Goal: Task Accomplishment & Management: Complete application form

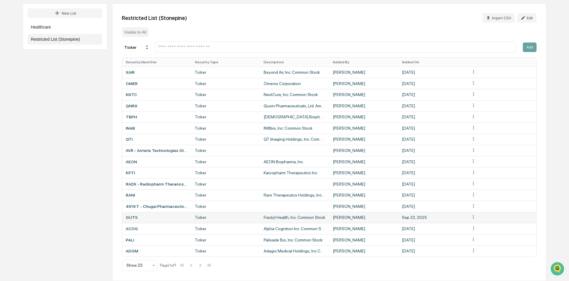
click at [472, 217] on html "Calendar Manage Tasks Reviews Approval Management Company People, Data, Setting…" at bounding box center [284, 81] width 569 height 281
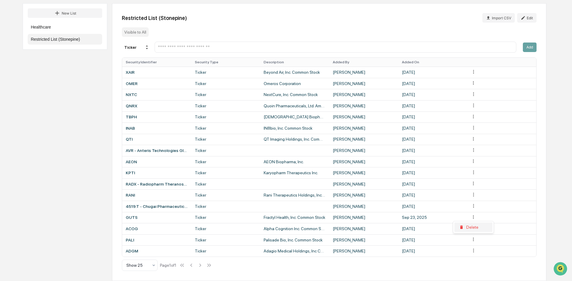
click at [471, 226] on div "Delete" at bounding box center [473, 228] width 38 height 10
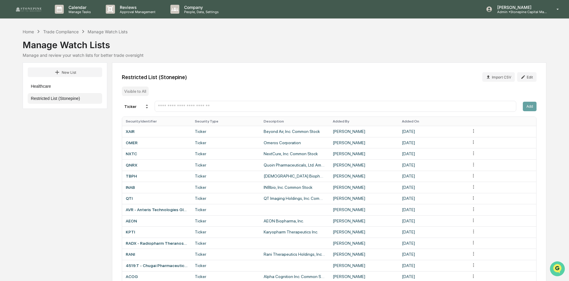
click at [557, 265] on img "Open customer support" at bounding box center [557, 269] width 15 height 12
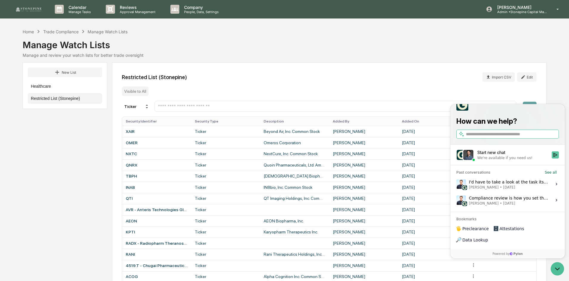
click at [555, 158] on icon "Start new chat" at bounding box center [555, 155] width 5 height 5
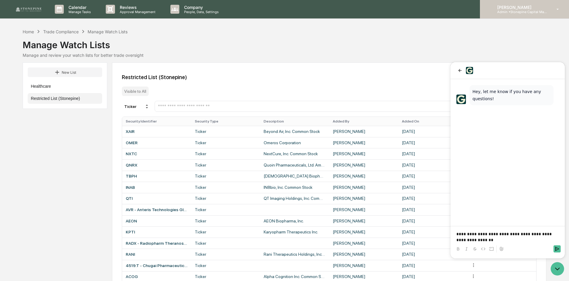
click at [519, 12] on p "Admin • Stonepine Capital Management" at bounding box center [519, 12] width 55 height 4
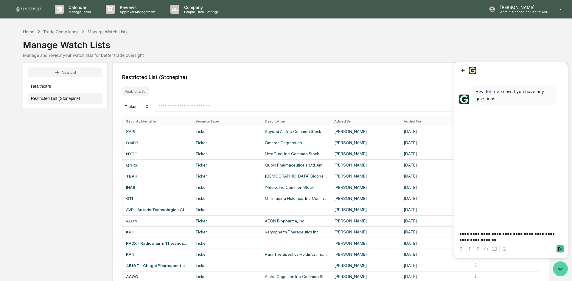
click at [560, 268] on icon "Open customer support" at bounding box center [560, 269] width 15 height 15
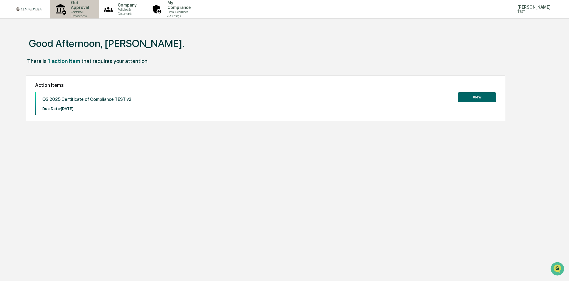
click at [68, 8] on p "Get Approval" at bounding box center [79, 5] width 26 height 10
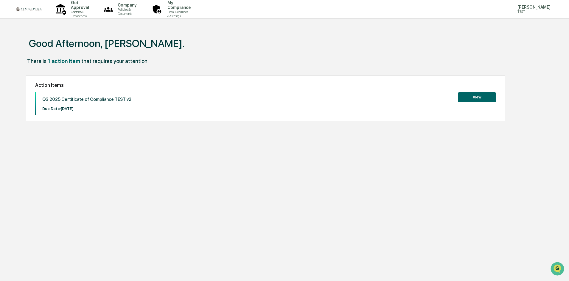
click at [476, 96] on button "View" at bounding box center [477, 97] width 38 height 10
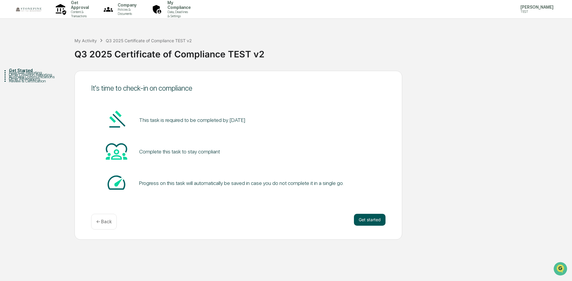
click at [367, 219] on button "Get started" at bounding box center [370, 220] width 32 height 12
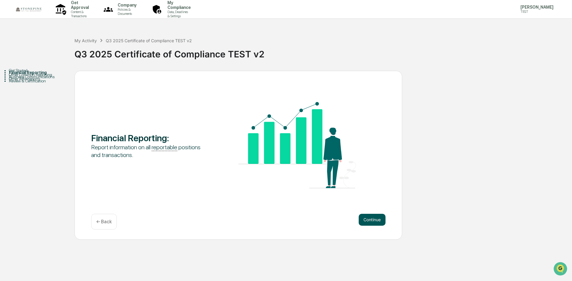
click at [368, 219] on button "Continue" at bounding box center [372, 220] width 27 height 12
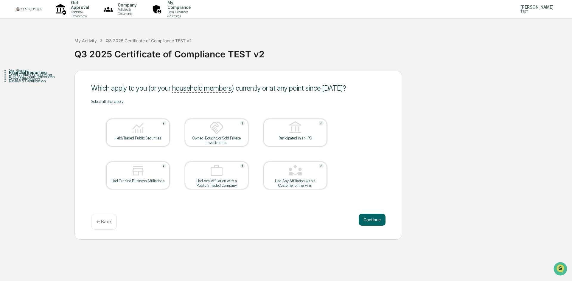
click at [368, 219] on button "Continue" at bounding box center [372, 220] width 27 height 12
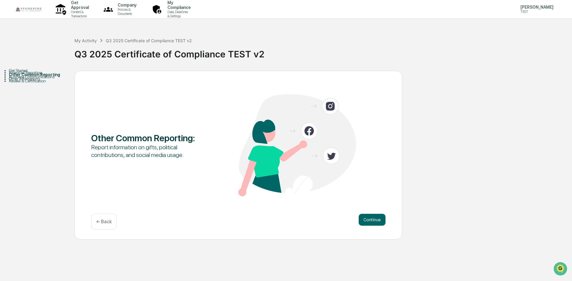
click at [368, 219] on button "Continue" at bounding box center [372, 220] width 27 height 12
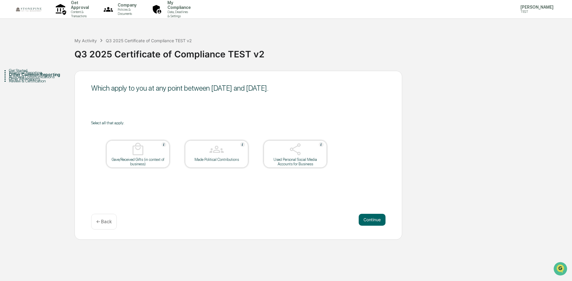
click at [297, 164] on div "Used Personal Social Media Accounts for Business" at bounding box center [295, 162] width 54 height 9
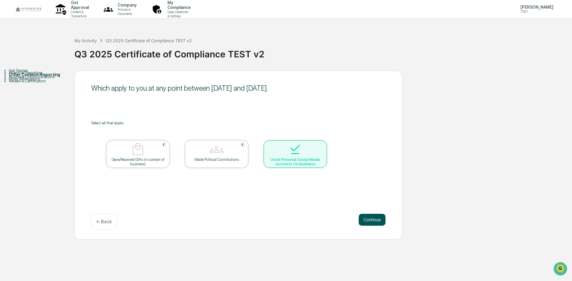
click at [368, 218] on button "Continue" at bounding box center [372, 220] width 27 height 12
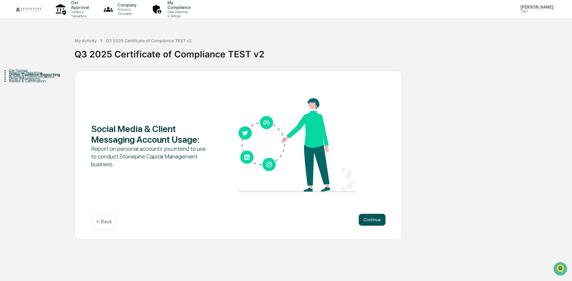
click at [367, 220] on button "Continue" at bounding box center [372, 220] width 27 height 12
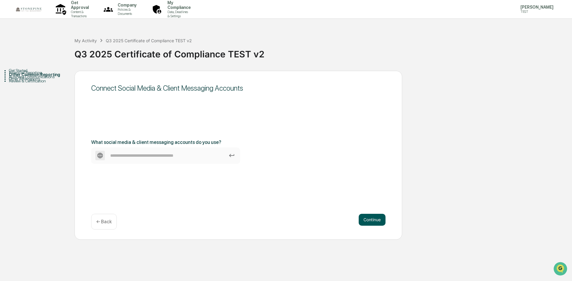
click at [369, 220] on button "Continue" at bounding box center [372, 220] width 27 height 12
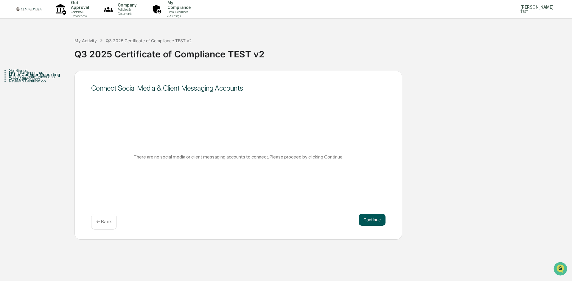
click at [369, 221] on button "Continue" at bounding box center [372, 220] width 27 height 12
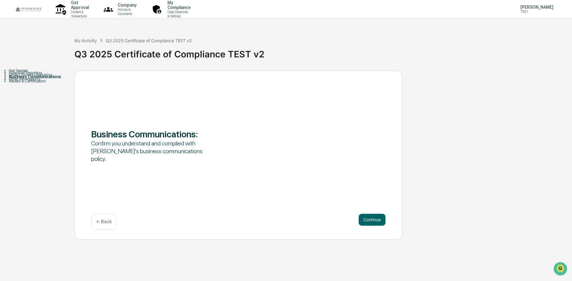
click at [113, 219] on div "← Back" at bounding box center [104, 222] width 26 height 16
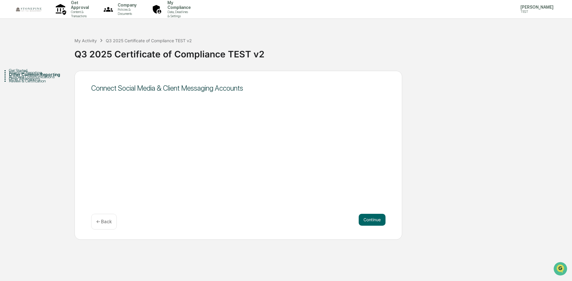
click at [113, 219] on div "← Back" at bounding box center [104, 222] width 26 height 16
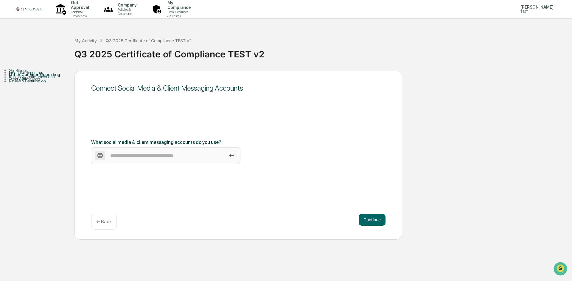
click at [138, 155] on input at bounding box center [165, 156] width 149 height 16
click at [177, 154] on input at bounding box center [165, 156] width 149 height 16
click at [106, 226] on div "← Back" at bounding box center [104, 222] width 26 height 16
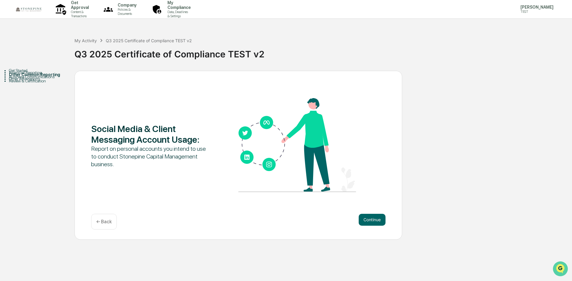
click at [558, 268] on img "Open customer support" at bounding box center [560, 269] width 15 height 12
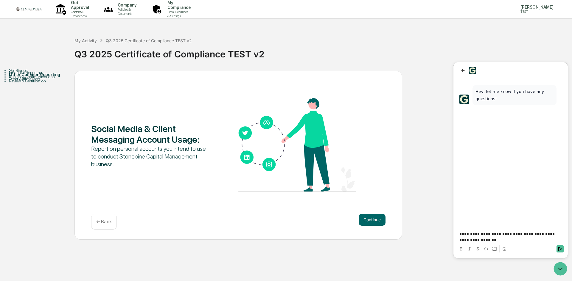
click at [517, 242] on p "**********" at bounding box center [510, 237] width 102 height 12
click at [475, 235] on p "**********" at bounding box center [510, 231] width 102 height 24
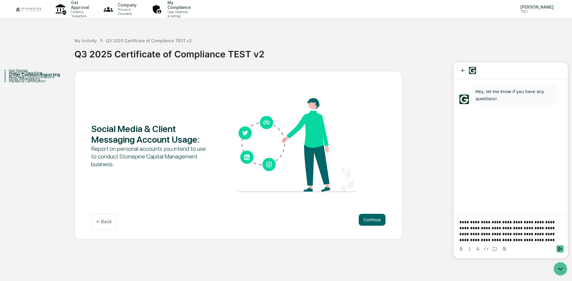
click at [519, 237] on p "**********" at bounding box center [510, 231] width 102 height 24
click at [518, 233] on p "**********" at bounding box center [510, 231] width 102 height 24
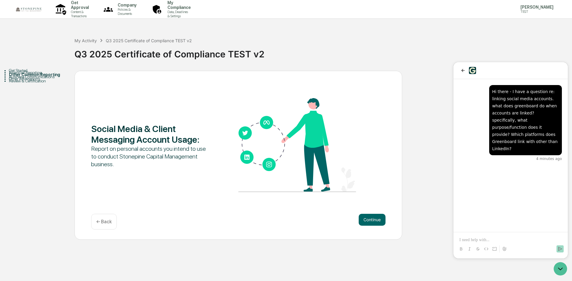
click at [37, 77] on div "Other Common Reporting" at bounding box center [42, 74] width 66 height 5
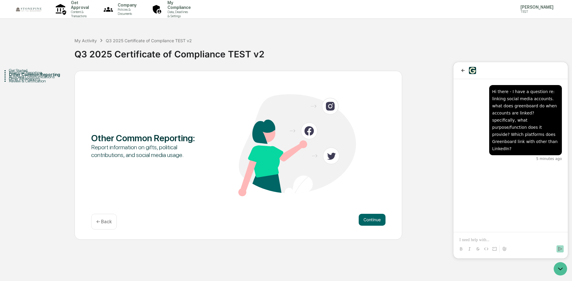
click at [113, 217] on div "← Back" at bounding box center [104, 222] width 26 height 16
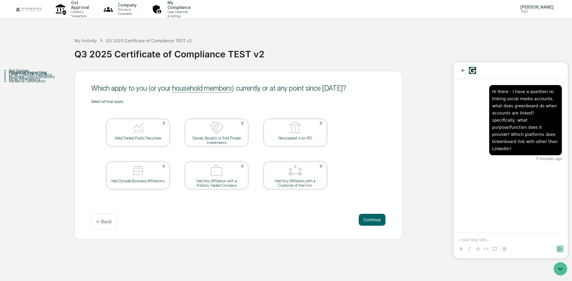
click at [46, 77] on div "Other Common Reporting" at bounding box center [42, 74] width 66 height 5
click at [50, 77] on div "Other Common Reporting" at bounding box center [42, 74] width 66 height 5
click at [369, 215] on button "Continue" at bounding box center [372, 220] width 27 height 12
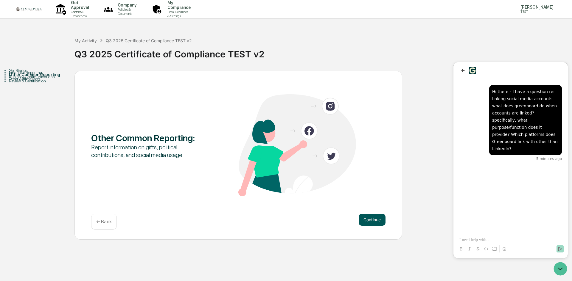
click at [369, 219] on button "Continue" at bounding box center [372, 220] width 27 height 12
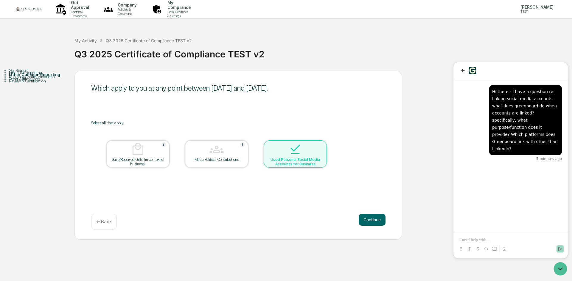
click at [307, 157] on div at bounding box center [295, 149] width 60 height 15
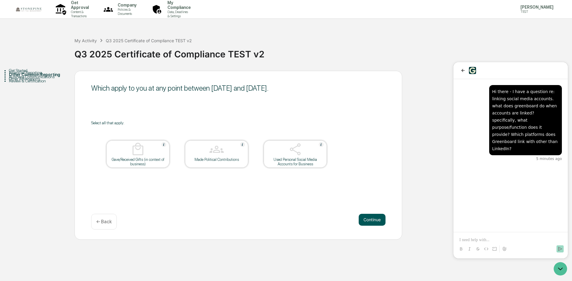
click at [363, 221] on button "Continue" at bounding box center [372, 220] width 27 height 12
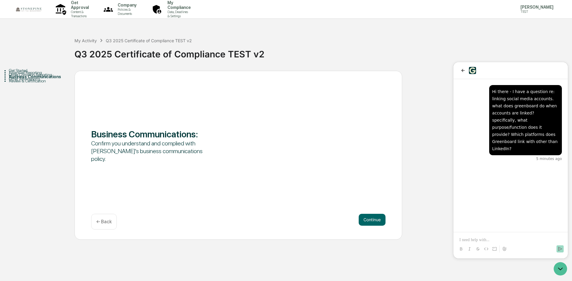
click at [363, 221] on button "Continue" at bounding box center [372, 220] width 27 height 12
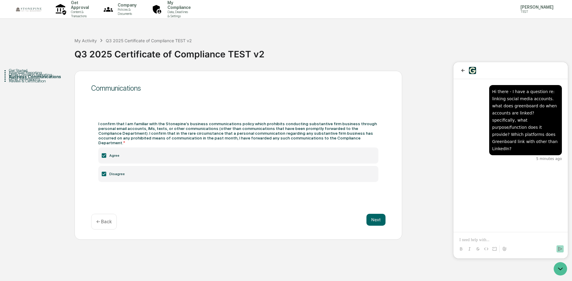
click at [363, 221] on div "Next ← Back" at bounding box center [238, 222] width 294 height 16
click at [370, 220] on button "Next" at bounding box center [375, 220] width 19 height 12
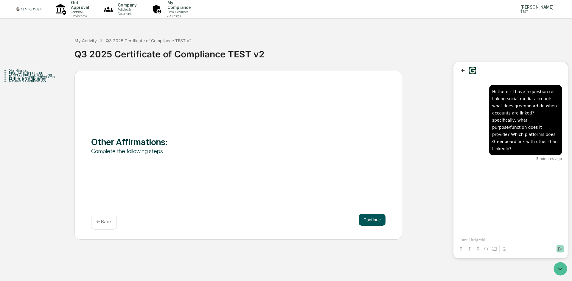
click at [368, 221] on button "Continue" at bounding box center [372, 220] width 27 height 12
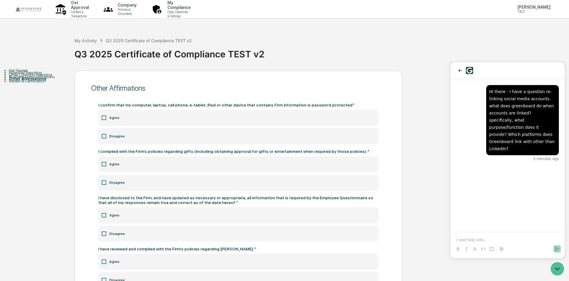
click at [37, 75] on div "Financial Reporting" at bounding box center [42, 72] width 66 height 5
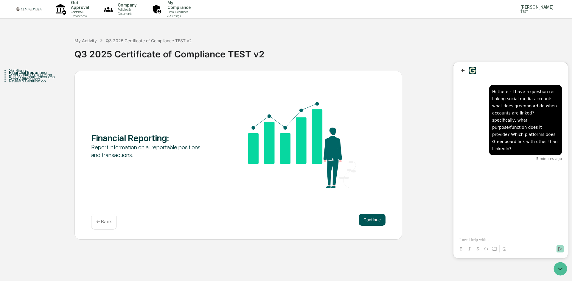
click at [366, 222] on button "Continue" at bounding box center [372, 220] width 27 height 12
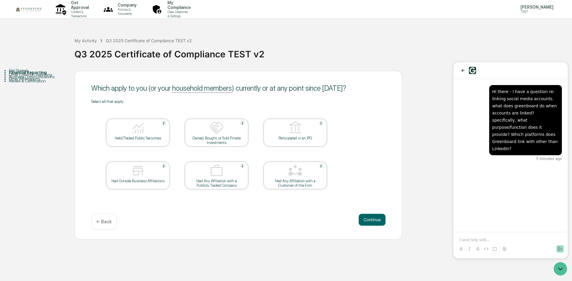
click at [150, 141] on div "Held/Traded Public Securities" at bounding box center [137, 132] width 63 height 27
click at [237, 142] on div "Owned, Bought, or Sold Private Investments" at bounding box center [217, 140] width 54 height 9
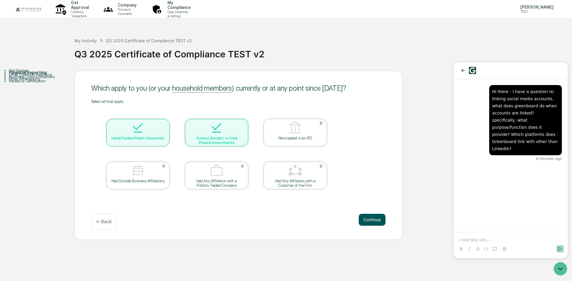
click at [370, 220] on button "Continue" at bounding box center [372, 220] width 27 height 12
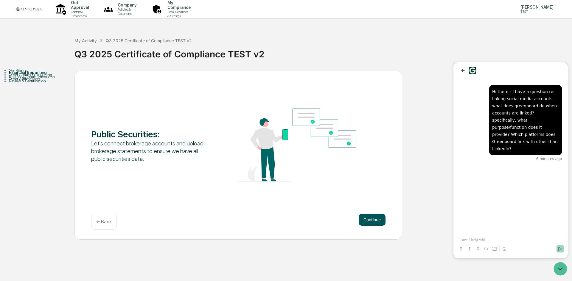
click at [371, 221] on button "Continue" at bounding box center [372, 220] width 27 height 12
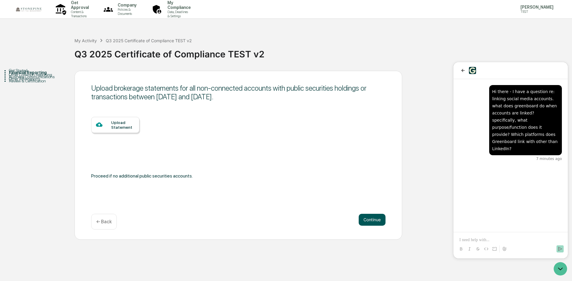
click at [376, 221] on button "Continue" at bounding box center [372, 220] width 27 height 12
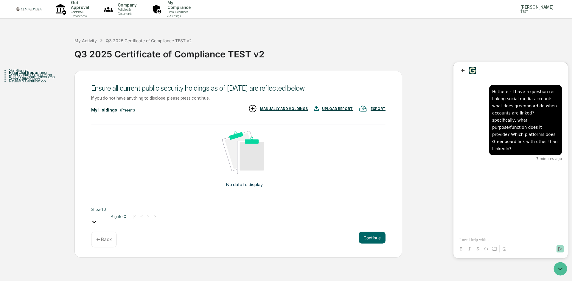
click at [106, 237] on p "← Back" at bounding box center [103, 240] width 15 height 6
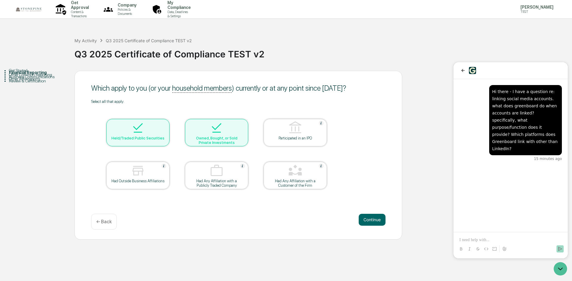
click at [253, 259] on div "Get Approval Content & Transactions Company Policies & Documents My Compliance …" at bounding box center [286, 140] width 572 height 281
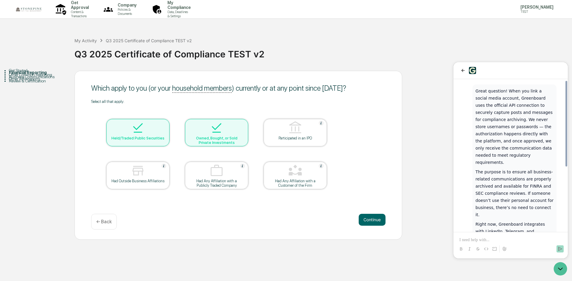
scroll to position [114, 0]
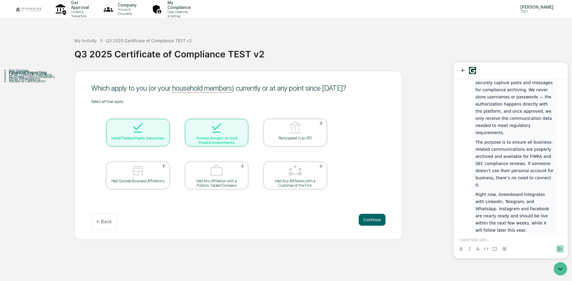
click at [491, 240] on p at bounding box center [510, 240] width 102 height 6
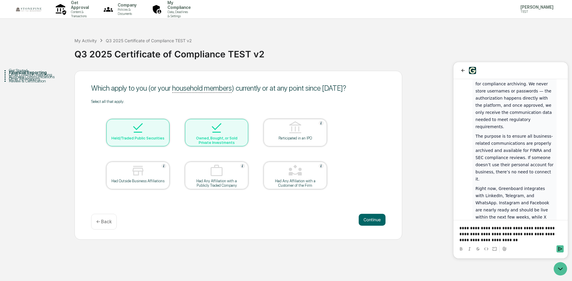
scroll to position [161, 0]
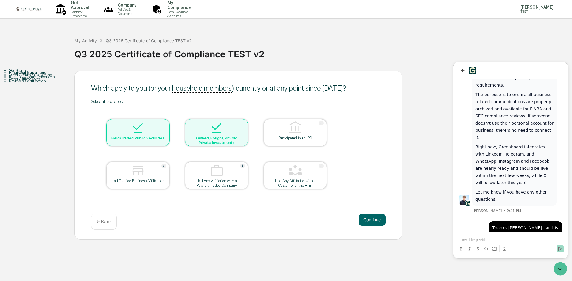
click at [169, 137] on div "Held/Traded Public Securities" at bounding box center [137, 132] width 63 height 27
click at [380, 223] on button "Continue" at bounding box center [372, 220] width 27 height 12
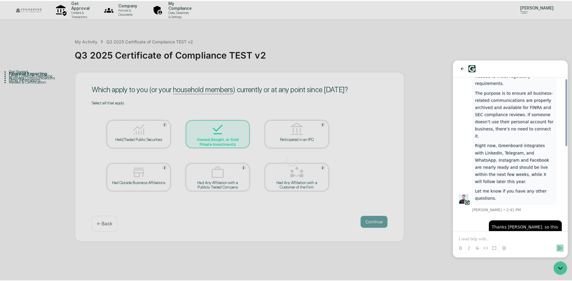
scroll to position [190, 0]
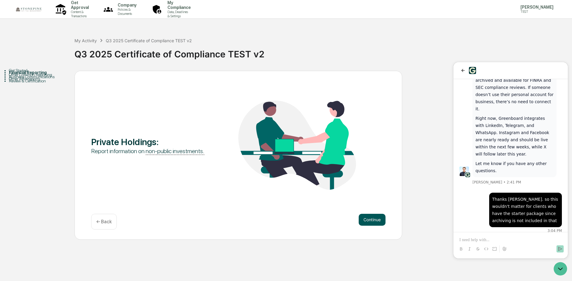
click at [368, 219] on button "Continue" at bounding box center [372, 220] width 27 height 12
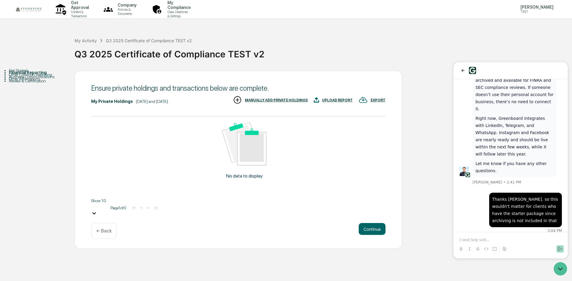
click at [288, 100] on div "MANUALLY ADD PRIVATE HOLDINGS" at bounding box center [276, 100] width 63 height 4
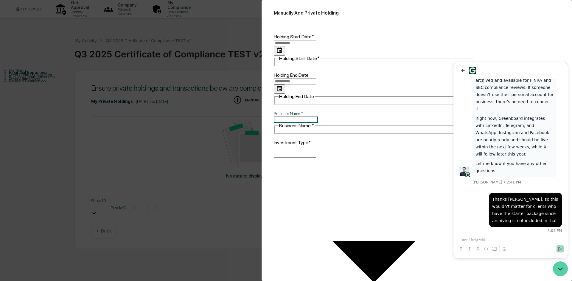
click at [559, 269] on icon "Open customer support" at bounding box center [560, 269] width 4 height 2
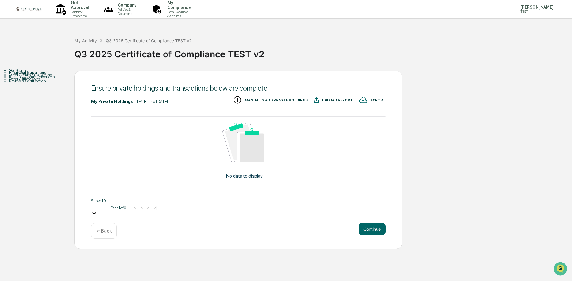
click at [256, 102] on div "MANUALLY ADD PRIVATE HOLDINGS" at bounding box center [276, 100] width 63 height 4
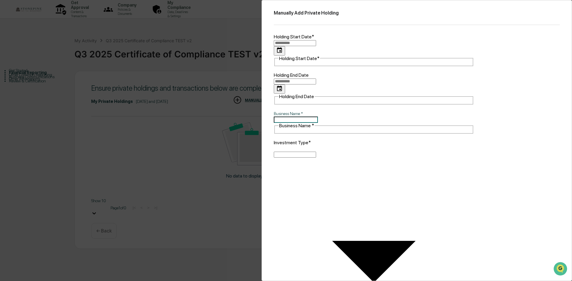
click at [230, 224] on div "Manually Add Private Holding Holding Start Date* Holding Start Date* Holding En…" at bounding box center [286, 140] width 572 height 281
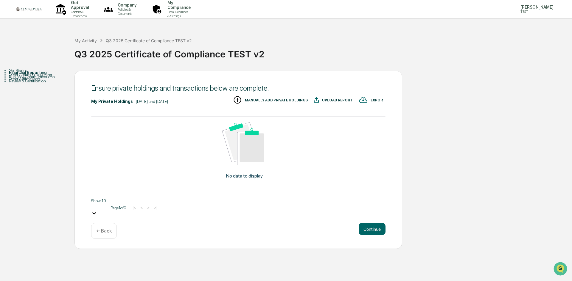
click at [267, 99] on div "MANUALLY ADD PRIVATE HOLDINGS" at bounding box center [276, 100] width 63 height 4
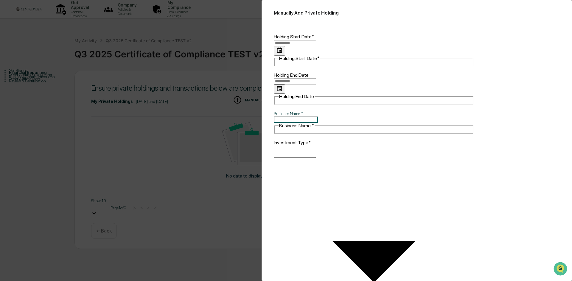
click at [374, 106] on body "Get Approval Content & Transactions Company Policies & Documents My Compliance …" at bounding box center [286, 260] width 572 height 520
click at [349, 105] on body "Get Approval Content & Transactions Company Policies & Documents My Compliance …" at bounding box center [286, 260] width 572 height 520
type input "******"
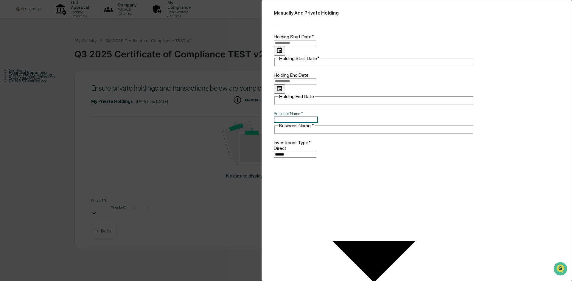
click at [318, 117] on input "Business Name   *" at bounding box center [296, 120] width 44 height 6
click at [353, 220] on div "Manually Add Private Holding Holding Start Date* Holding Start Date* Holding En…" at bounding box center [416, 140] width 310 height 281
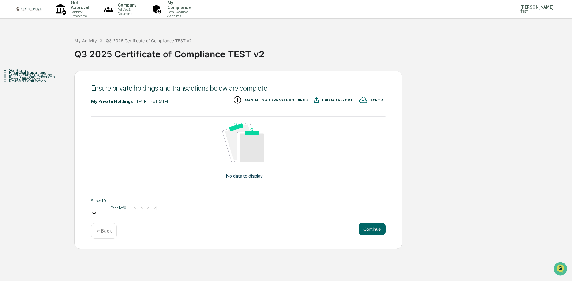
click at [112, 228] on div "← Back" at bounding box center [104, 231] width 26 height 16
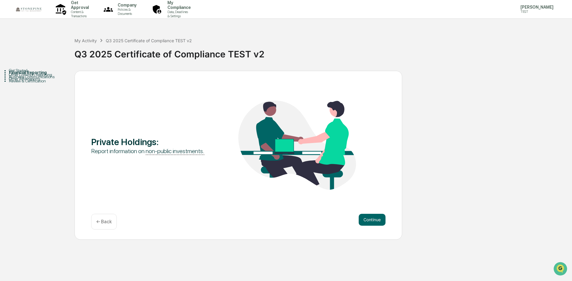
click at [111, 225] on div "← Back" at bounding box center [104, 222] width 26 height 16
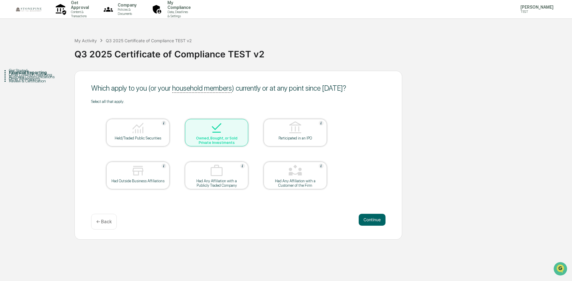
click at [219, 134] on img at bounding box center [216, 128] width 14 height 14
click at [161, 125] on div at bounding box center [138, 128] width 60 height 15
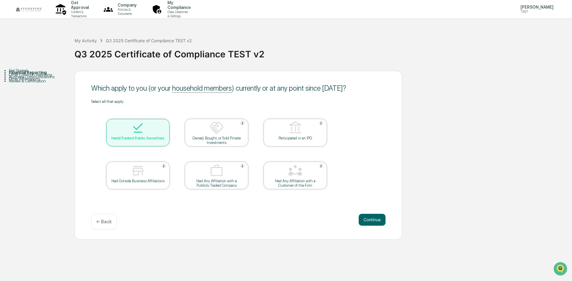
click at [214, 124] on img at bounding box center [216, 128] width 14 height 14
click at [371, 217] on button "Continue" at bounding box center [372, 220] width 27 height 12
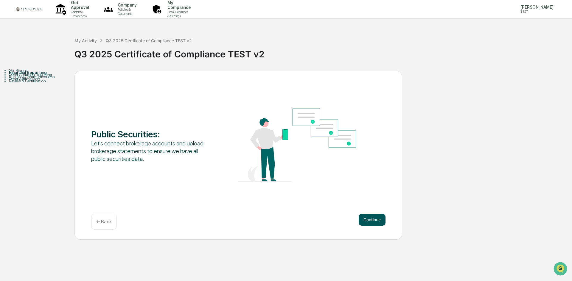
click at [373, 220] on button "Continue" at bounding box center [372, 220] width 27 height 12
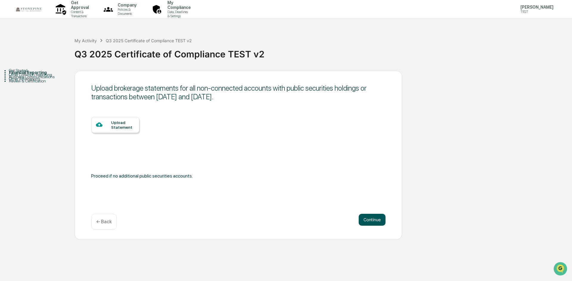
click at [373, 220] on button "Continue" at bounding box center [372, 220] width 27 height 12
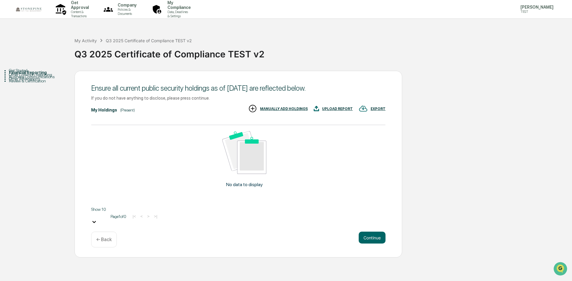
click at [297, 109] on div "MANUALLY ADD HOLDINGS" at bounding box center [284, 109] width 48 height 4
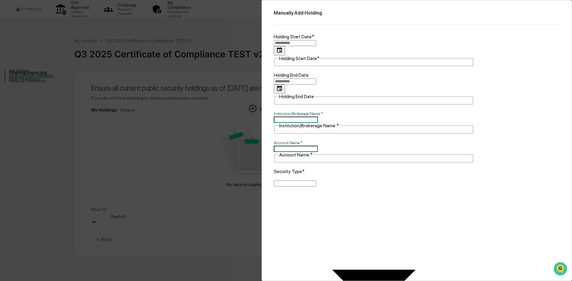
click at [117, 154] on div "Manually Add Holding Holding Start Date* Holding Start Date* Holding End Date H…" at bounding box center [286, 140] width 572 height 281
